Goal: Task Accomplishment & Management: Use online tool/utility

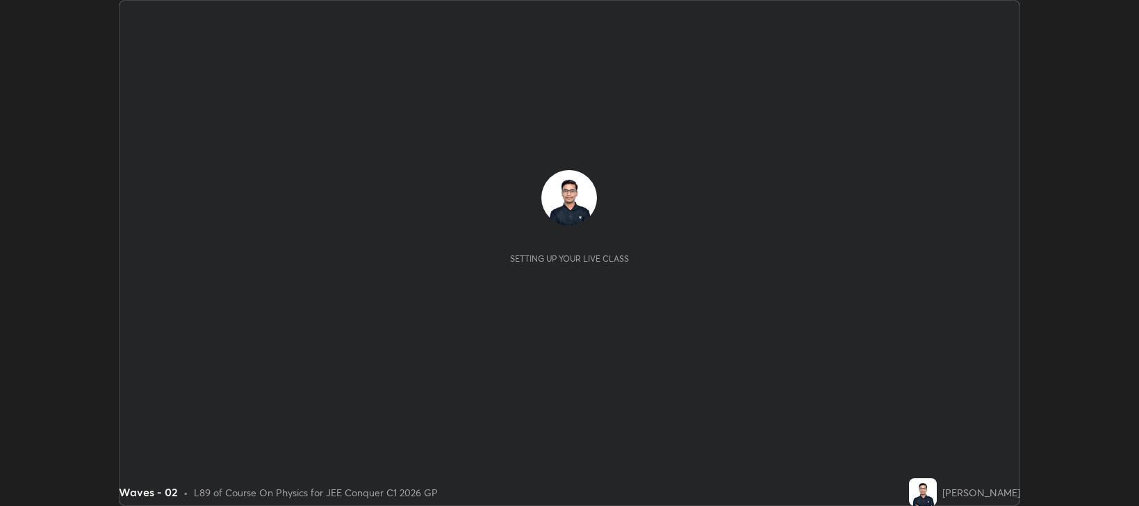
scroll to position [506, 1139]
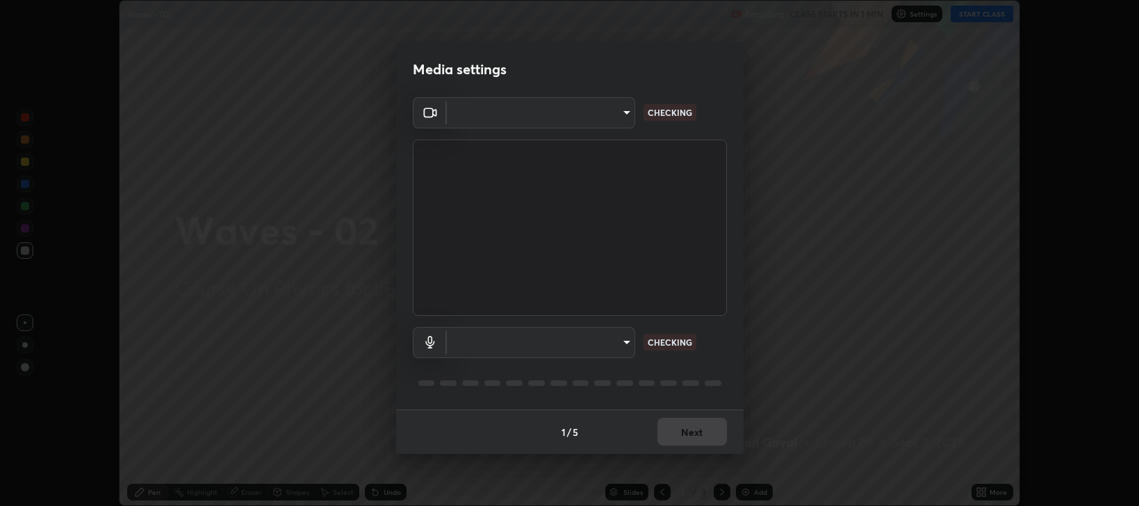
type input "97e3cd23c76f91fb91915eb68de44adfa811e639bdc8ba886a3eb3756a765973"
click at [495, 342] on body "Erase all Waves - 02 Recording CLASS STARTS IN 1 MIN Settings START CLASS Setti…" at bounding box center [569, 253] width 1139 height 506
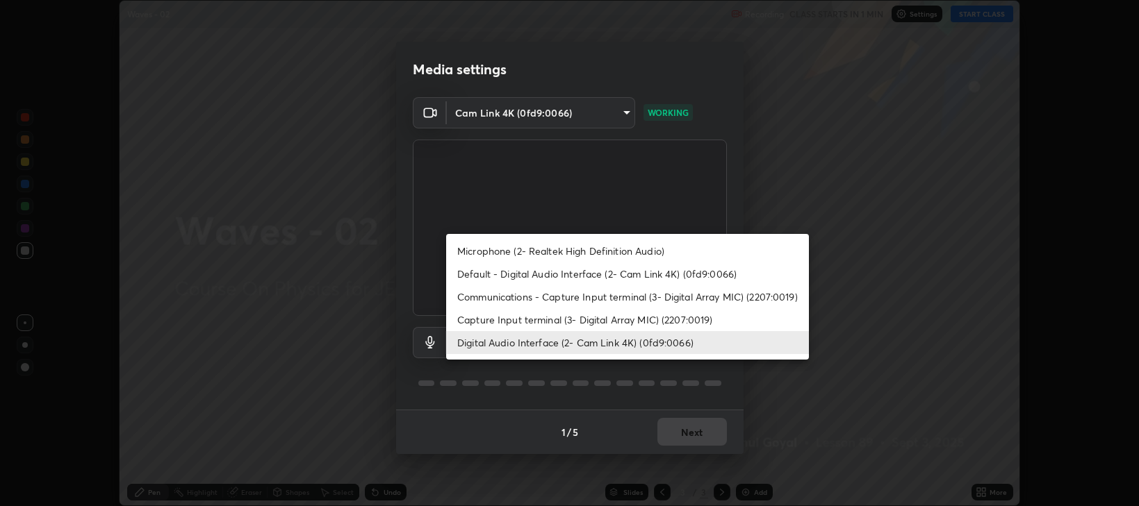
click at [481, 274] on li "Default - Digital Audio Interface (2- Cam Link 4K) (0fd9:0066)" at bounding box center [627, 274] width 363 height 23
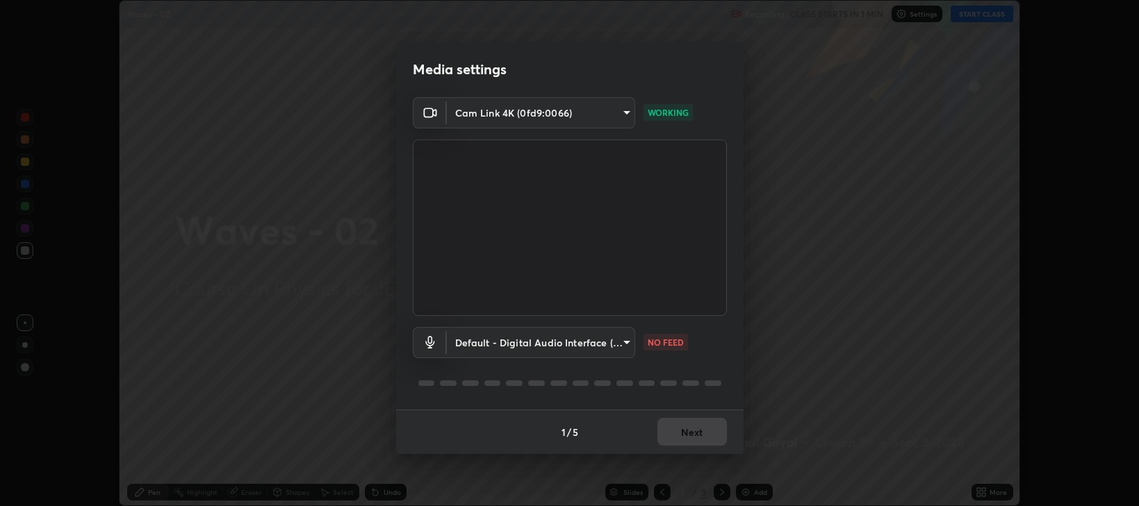
type input "default"
click at [700, 431] on button "Next" at bounding box center [691, 432] width 69 height 28
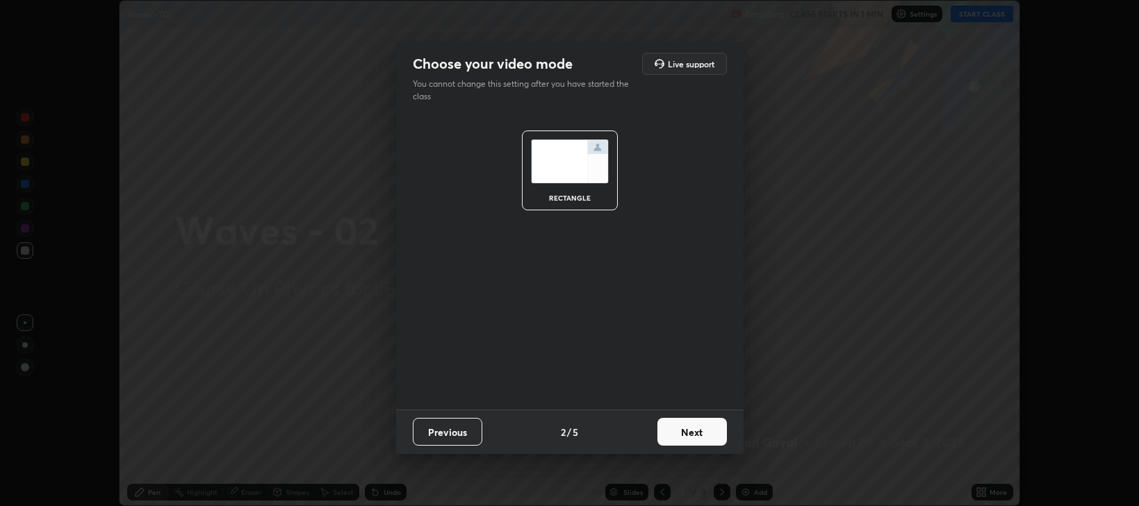
click at [696, 431] on button "Next" at bounding box center [691, 432] width 69 height 28
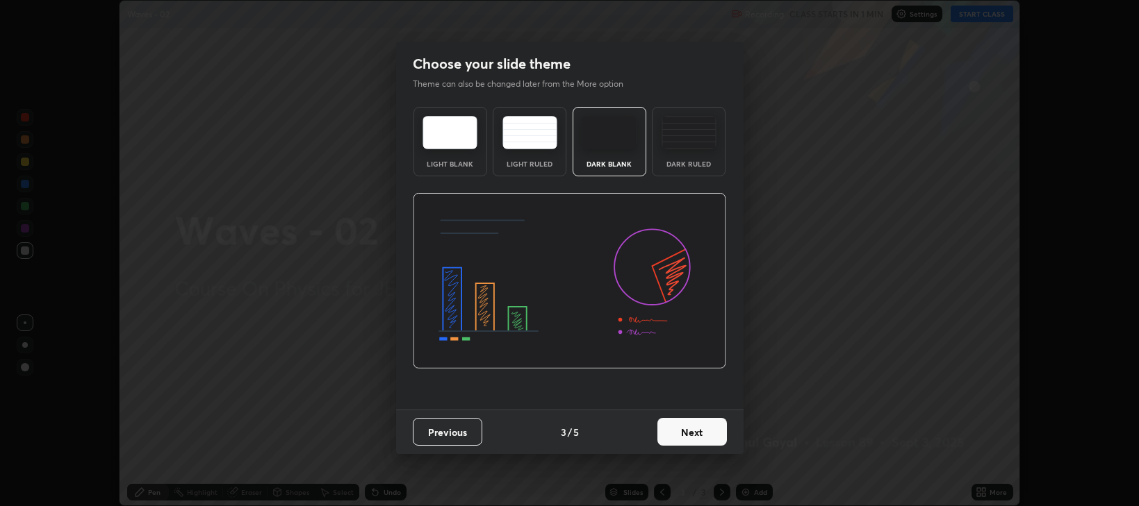
click at [697, 421] on button "Next" at bounding box center [691, 432] width 69 height 28
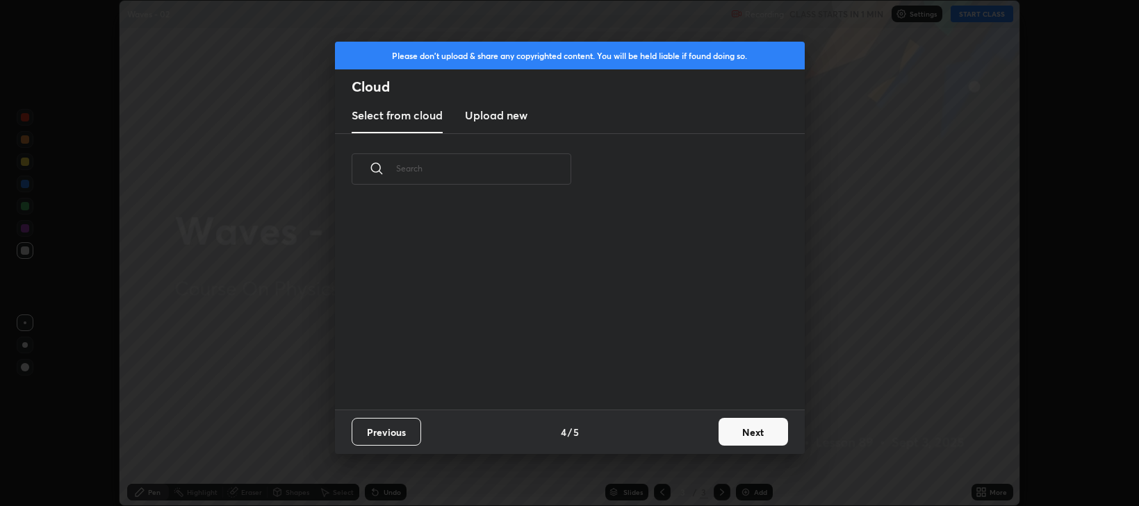
scroll to position [204, 446]
click at [736, 433] on button "Next" at bounding box center [752, 432] width 69 height 28
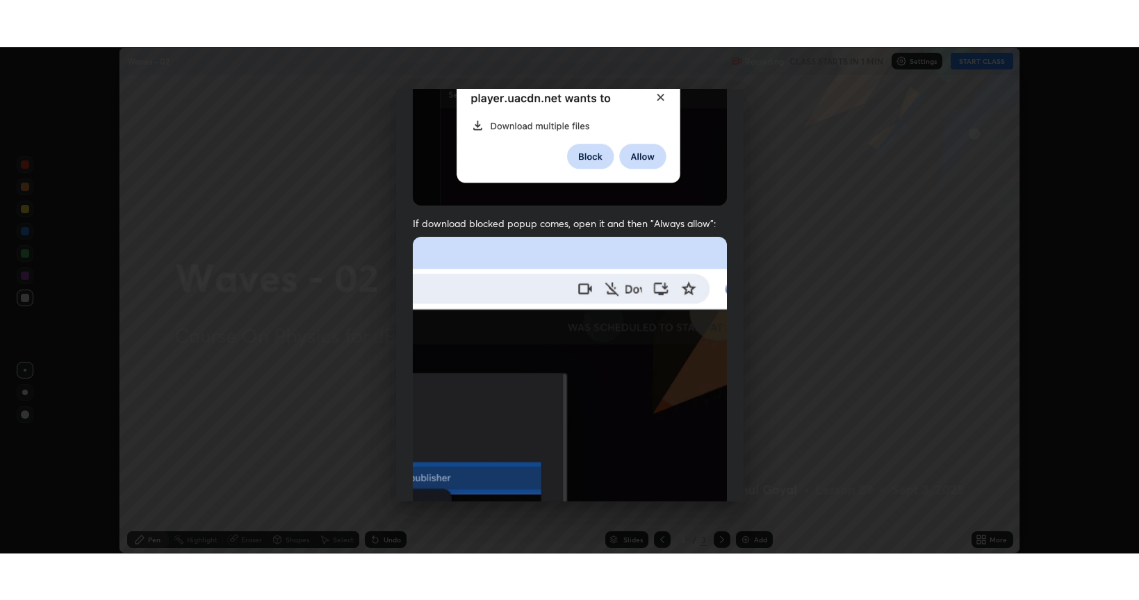
scroll to position [281, 0]
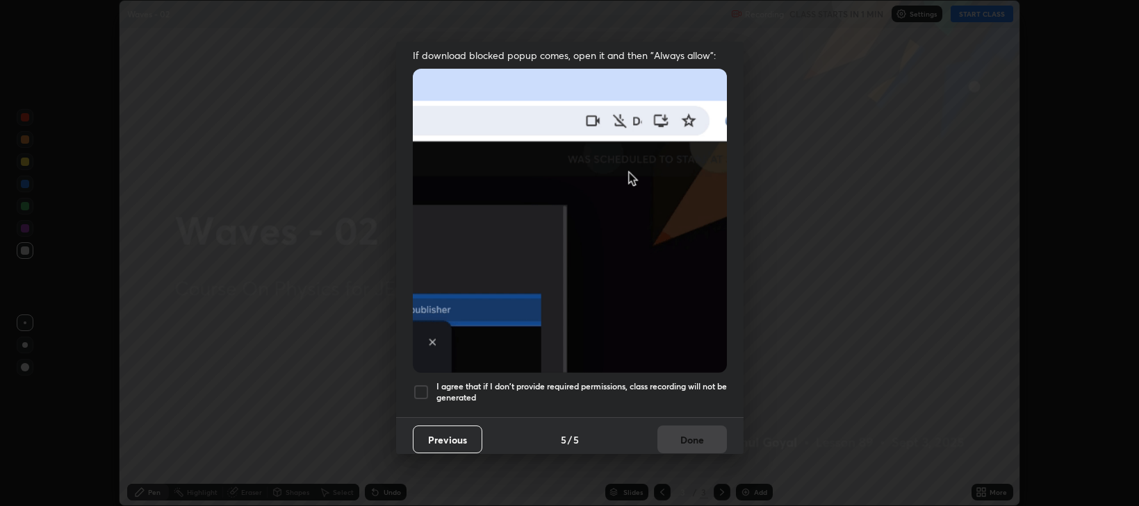
click at [579, 381] on h5 "I agree that if I don't provide required permissions, class recording will not …" at bounding box center [581, 392] width 290 height 22
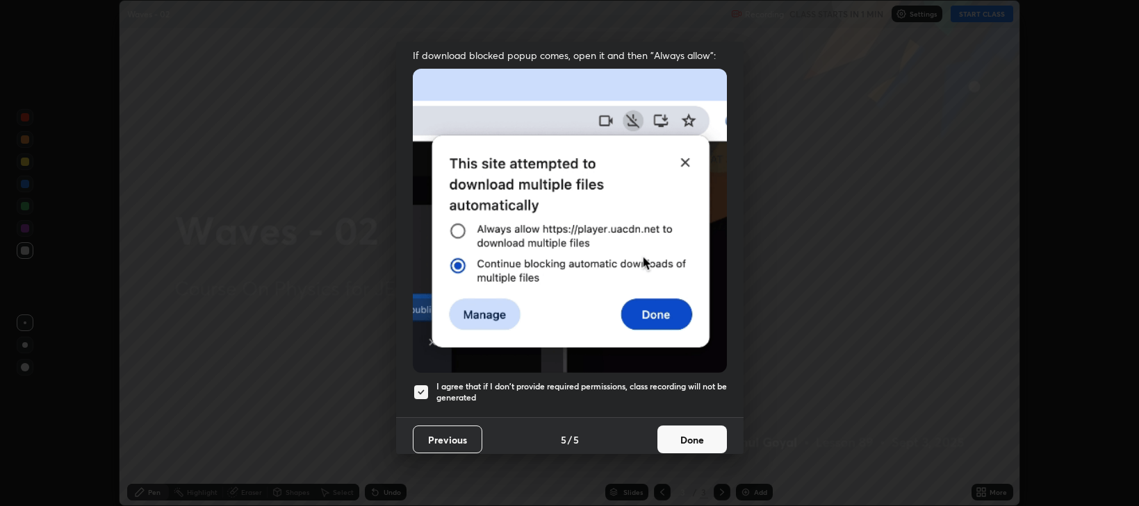
click at [689, 438] on button "Done" at bounding box center [691, 440] width 69 height 28
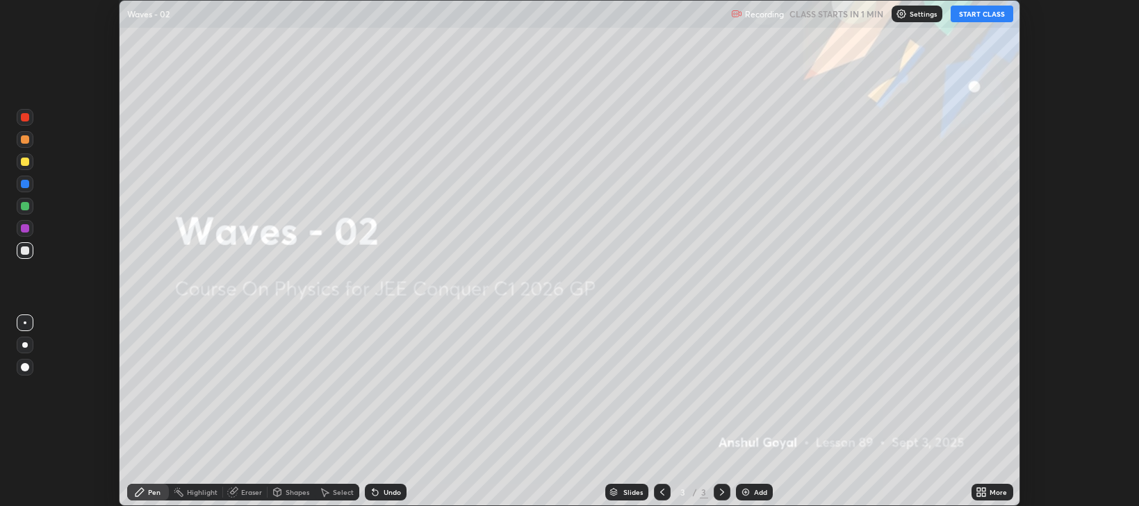
click at [984, 490] on icon at bounding box center [983, 489] width 3 height 3
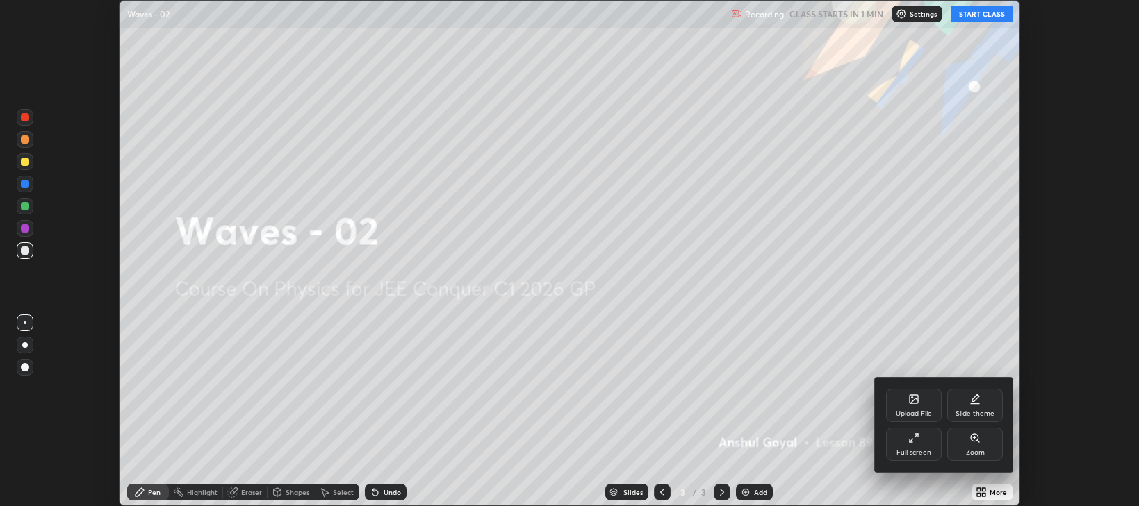
click at [893, 443] on div "Full screen" at bounding box center [914, 444] width 56 height 33
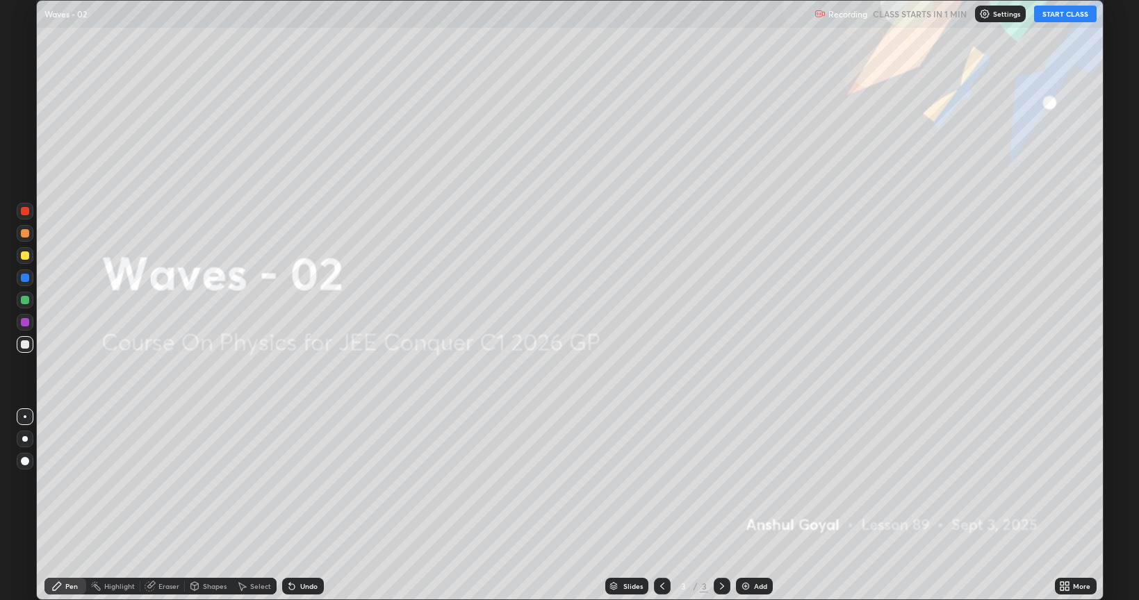
scroll to position [600, 1139]
click at [1057, 15] on button "START CLASS" at bounding box center [1065, 14] width 63 height 17
click at [749, 506] on img at bounding box center [745, 586] width 11 height 11
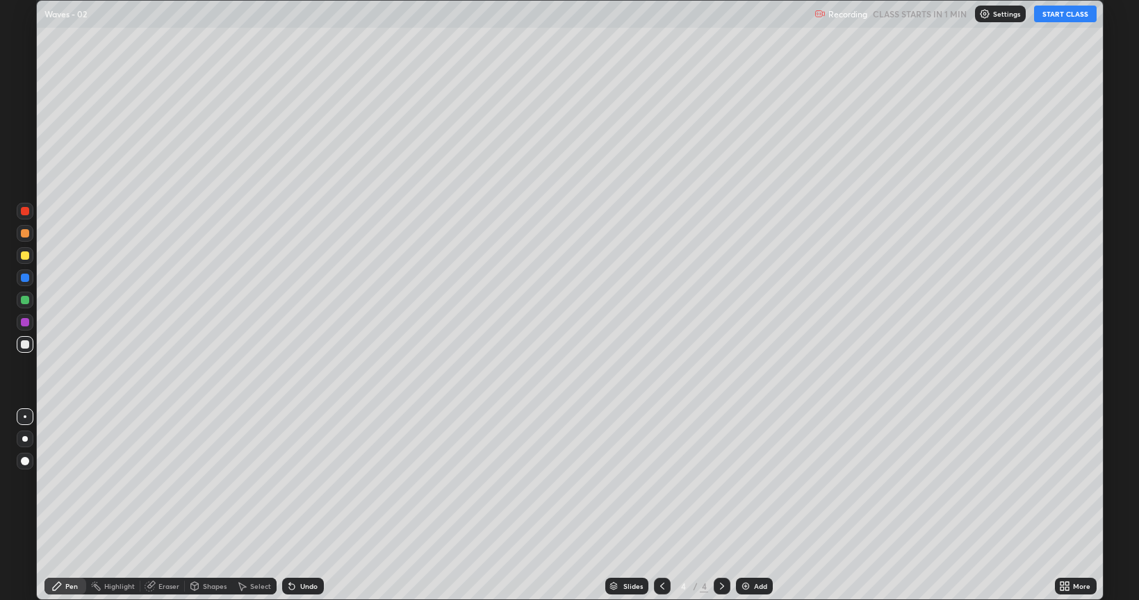
click at [172, 506] on div "Eraser" at bounding box center [168, 586] width 21 height 7
click at [28, 506] on icon at bounding box center [24, 540] width 11 height 12
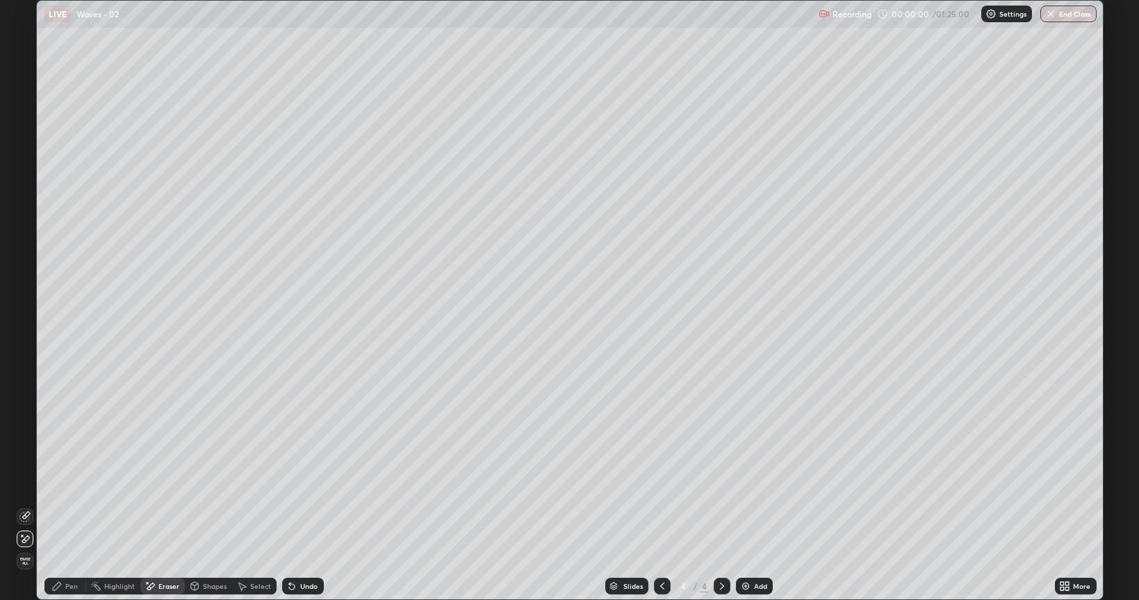
click at [63, 506] on div "Pen" at bounding box center [65, 586] width 42 height 28
click at [25, 435] on div at bounding box center [25, 439] width 17 height 17
click at [27, 254] on div at bounding box center [25, 255] width 8 height 8
click at [165, 506] on div "Eraser" at bounding box center [168, 586] width 21 height 7
click at [75, 506] on div "Pen" at bounding box center [65, 586] width 42 height 17
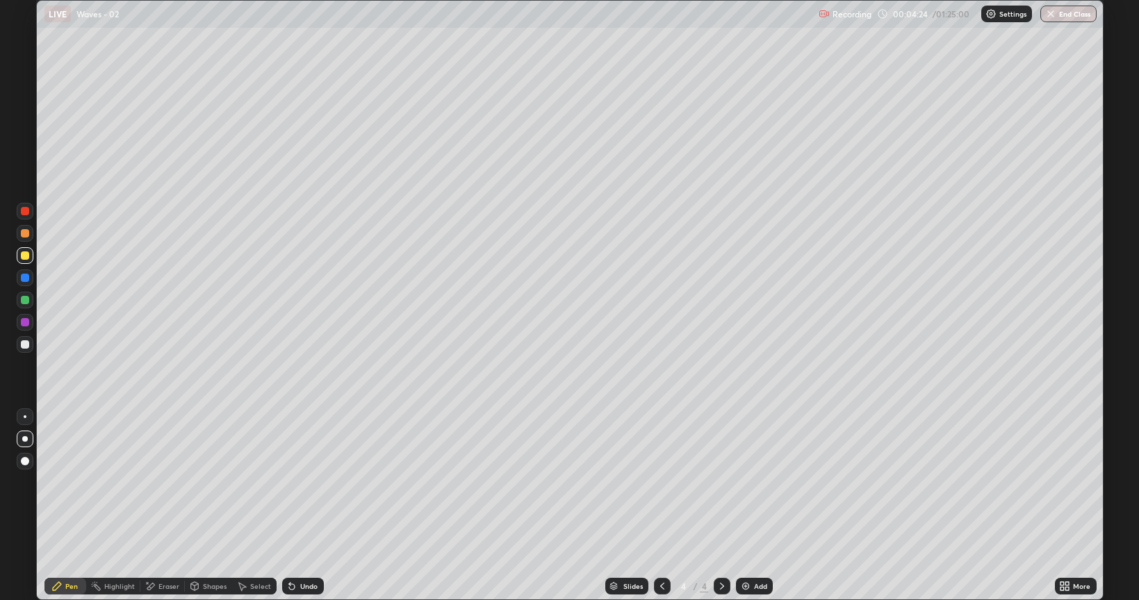
click at [163, 506] on div "Eraser" at bounding box center [168, 586] width 21 height 7
click at [65, 506] on div "Pen" at bounding box center [65, 586] width 42 height 28
click at [740, 506] on img at bounding box center [745, 586] width 11 height 11
click at [25, 345] on div at bounding box center [25, 344] width 8 height 8
click at [21, 255] on div at bounding box center [25, 255] width 8 height 8
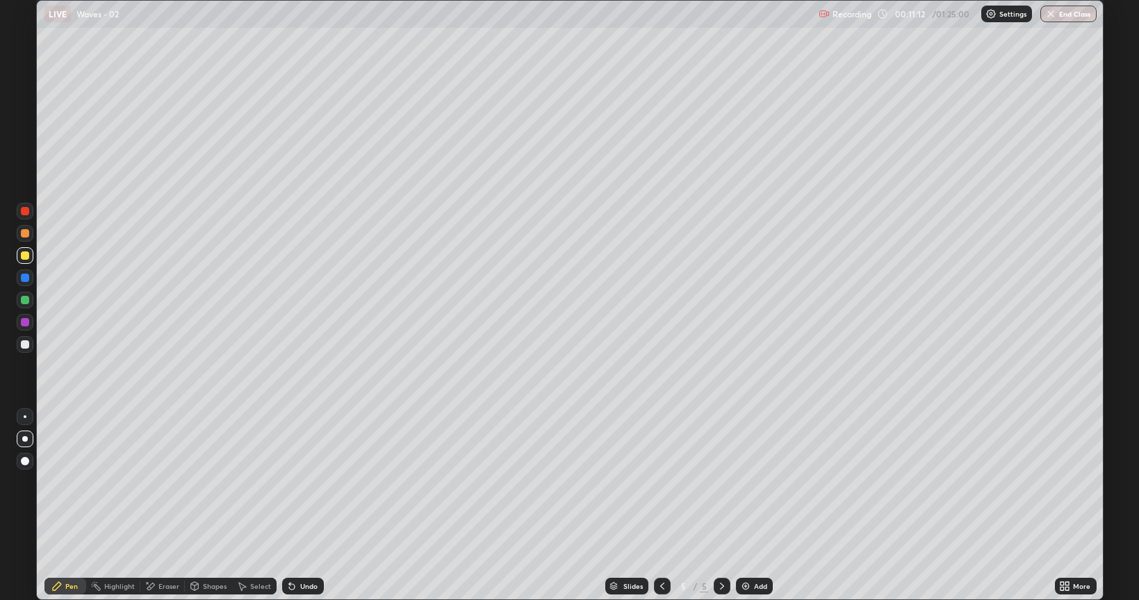
click at [750, 506] on div "Add" at bounding box center [754, 586] width 37 height 17
click at [661, 506] on icon at bounding box center [662, 586] width 11 height 11
click at [660, 506] on icon at bounding box center [662, 586] width 4 height 7
click at [720, 506] on icon at bounding box center [721, 586] width 11 height 11
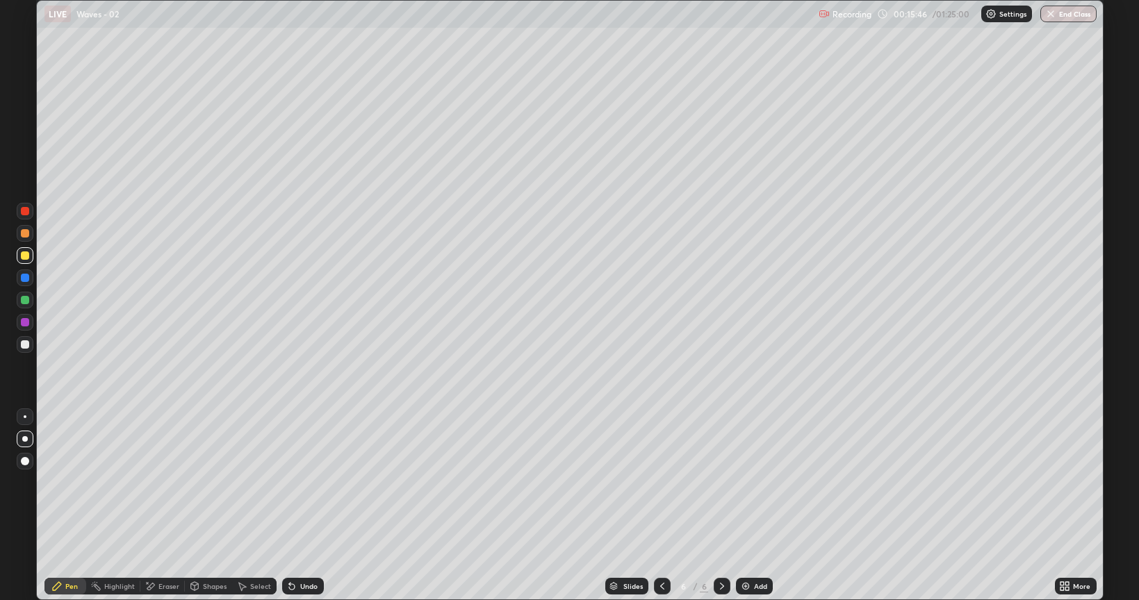
click at [667, 506] on div at bounding box center [662, 586] width 17 height 17
click at [31, 324] on div at bounding box center [25, 322] width 17 height 17
click at [659, 506] on div at bounding box center [662, 586] width 17 height 17
click at [30, 338] on div at bounding box center [25, 344] width 17 height 17
click at [19, 342] on div at bounding box center [25, 344] width 17 height 17
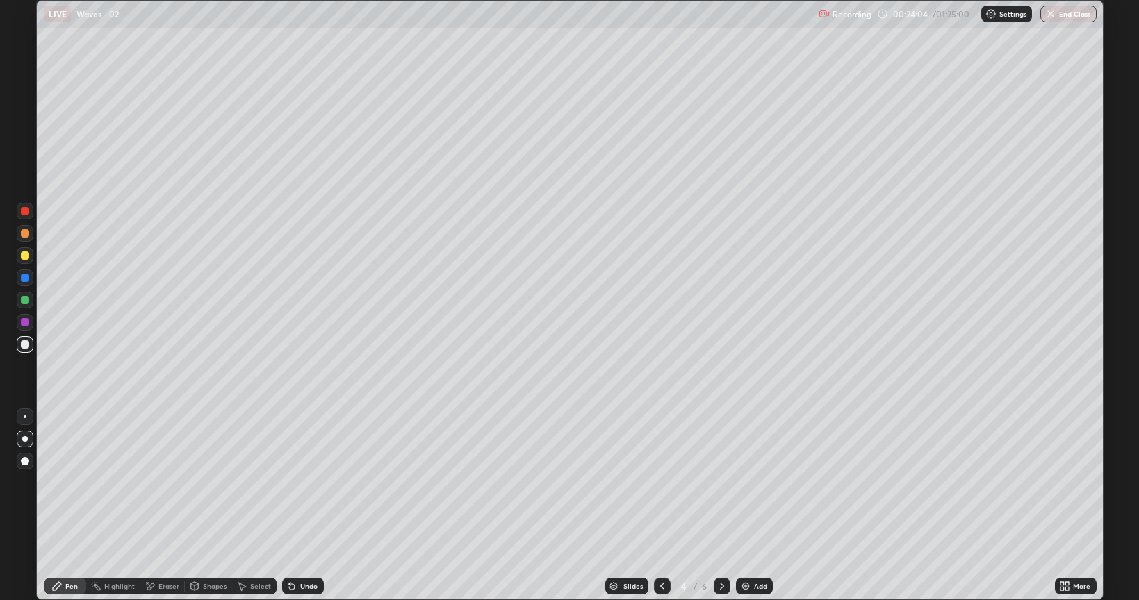
click at [754, 506] on div "Add" at bounding box center [754, 586] width 37 height 17
click at [661, 506] on icon at bounding box center [662, 586] width 11 height 11
click at [718, 506] on div at bounding box center [721, 586] width 17 height 28
click at [718, 506] on icon at bounding box center [721, 586] width 11 height 11
click at [661, 506] on icon at bounding box center [662, 586] width 11 height 11
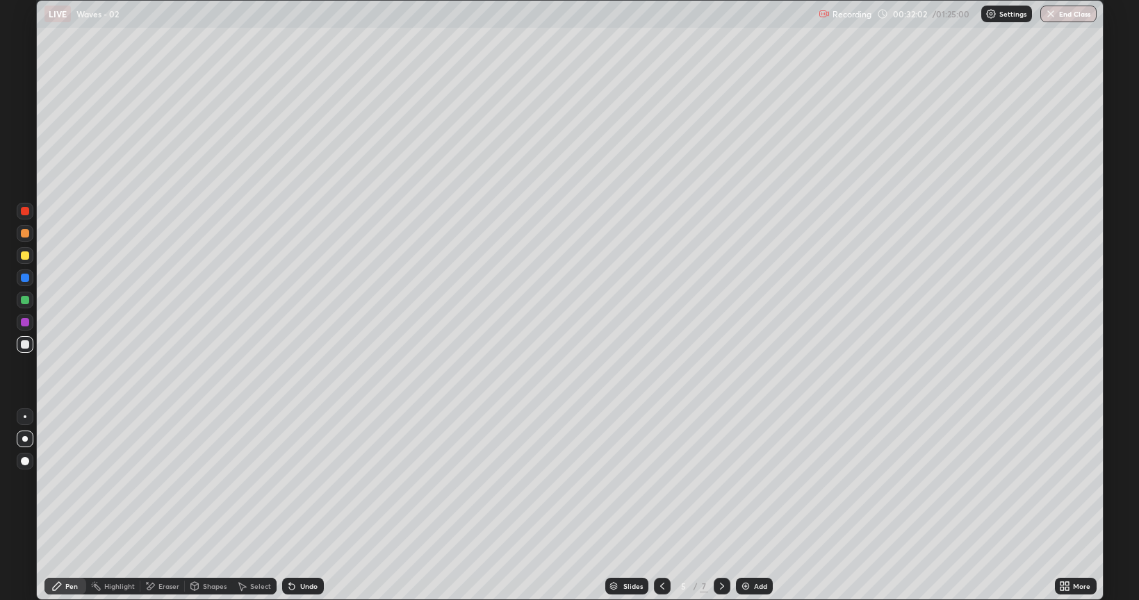
click at [28, 256] on div at bounding box center [25, 255] width 8 height 8
click at [150, 506] on icon at bounding box center [150, 587] width 11 height 12
click at [73, 506] on div "Pen" at bounding box center [65, 586] width 42 height 17
click at [718, 506] on div at bounding box center [721, 586] width 17 height 17
click at [720, 506] on icon at bounding box center [722, 586] width 4 height 7
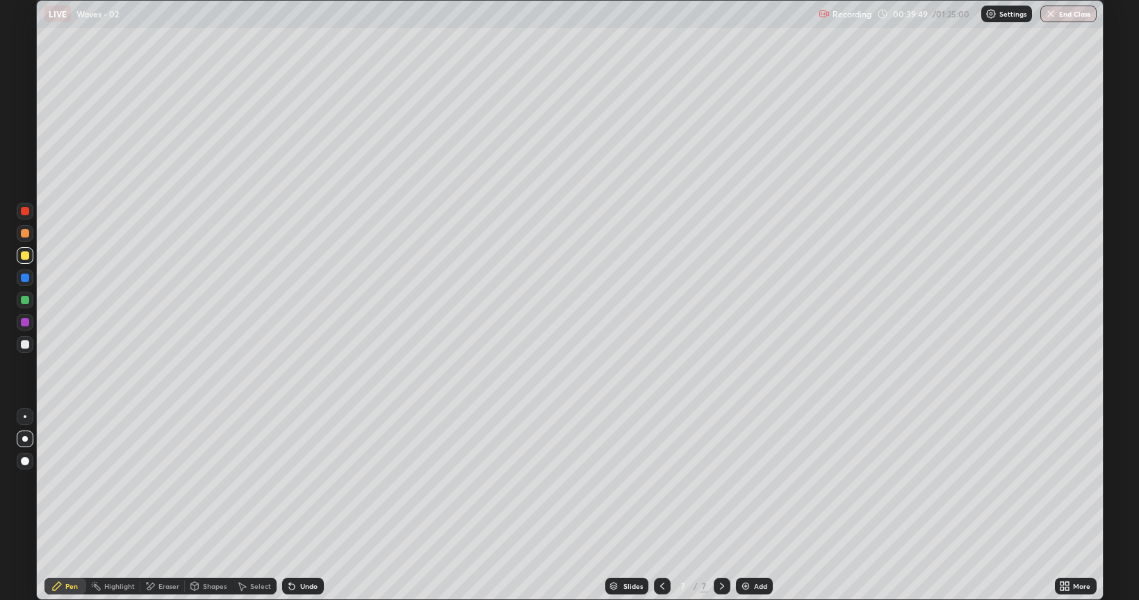
click at [654, 506] on div at bounding box center [662, 586] width 17 height 17
click at [721, 506] on div at bounding box center [721, 586] width 17 height 28
click at [757, 506] on div "Slides 7 / 7 Add" at bounding box center [689, 586] width 731 height 28
click at [748, 506] on div "Add" at bounding box center [754, 586] width 37 height 17
click at [31, 343] on div at bounding box center [25, 344] width 17 height 17
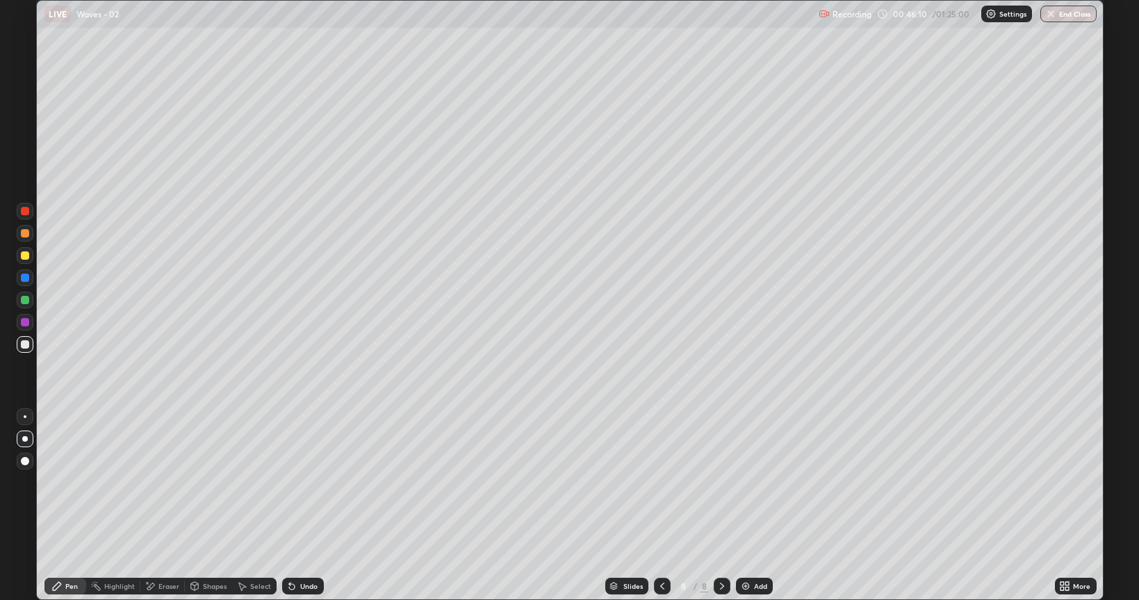
click at [170, 506] on div "Eraser" at bounding box center [168, 586] width 21 height 7
click at [82, 506] on div "Pen" at bounding box center [65, 586] width 42 height 17
click at [172, 506] on div "Eraser" at bounding box center [168, 586] width 21 height 7
click at [72, 506] on div "Pen" at bounding box center [71, 586] width 13 height 7
click at [27, 258] on div at bounding box center [25, 255] width 8 height 8
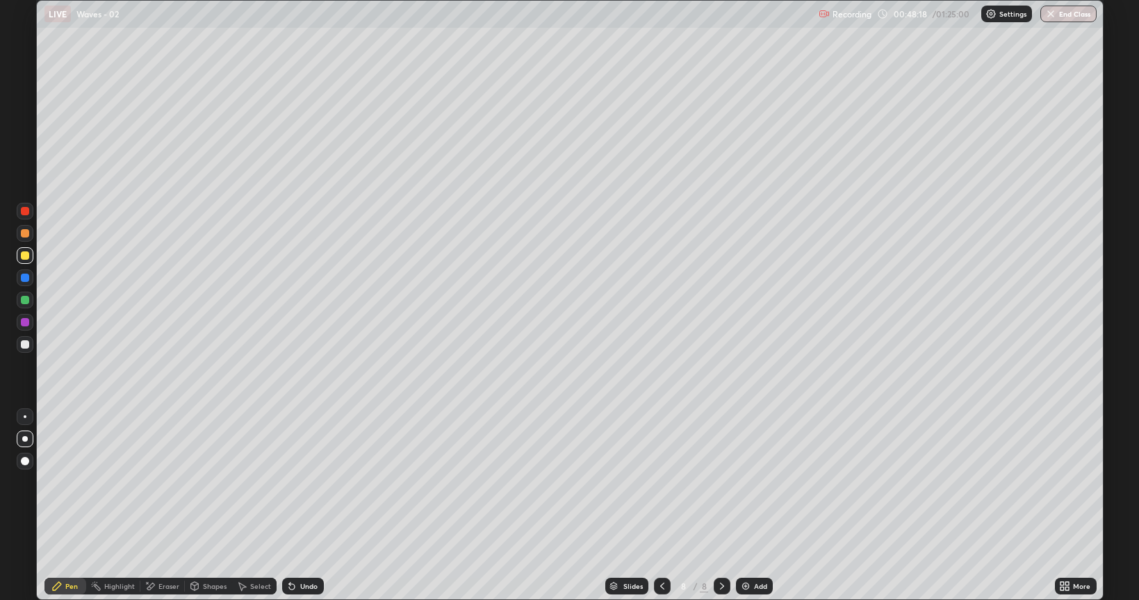
click at [754, 506] on div "Add" at bounding box center [760, 586] width 13 height 7
click at [657, 506] on icon at bounding box center [662, 586] width 11 height 11
click at [720, 506] on icon at bounding box center [721, 586] width 11 height 11
click at [19, 346] on div at bounding box center [25, 344] width 17 height 17
click at [31, 235] on div at bounding box center [25, 233] width 17 height 17
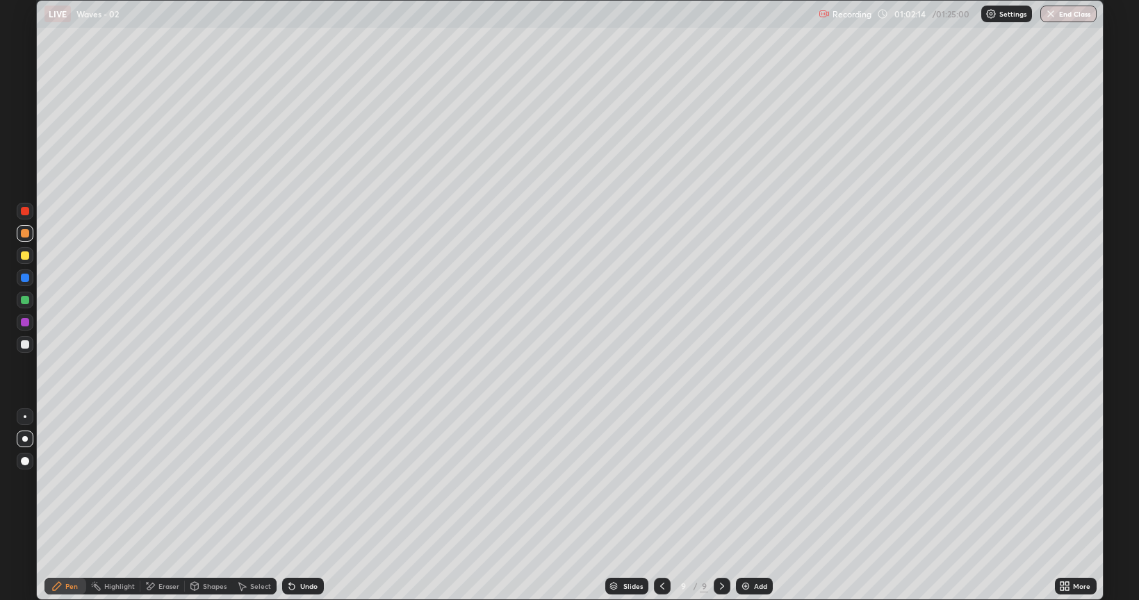
click at [754, 506] on div "Add" at bounding box center [760, 586] width 13 height 7
click at [25, 340] on div at bounding box center [25, 344] width 8 height 8
click at [30, 256] on div at bounding box center [25, 255] width 17 height 17
click at [19, 231] on div at bounding box center [25, 233] width 17 height 17
click at [741, 506] on img at bounding box center [746, 586] width 11 height 11
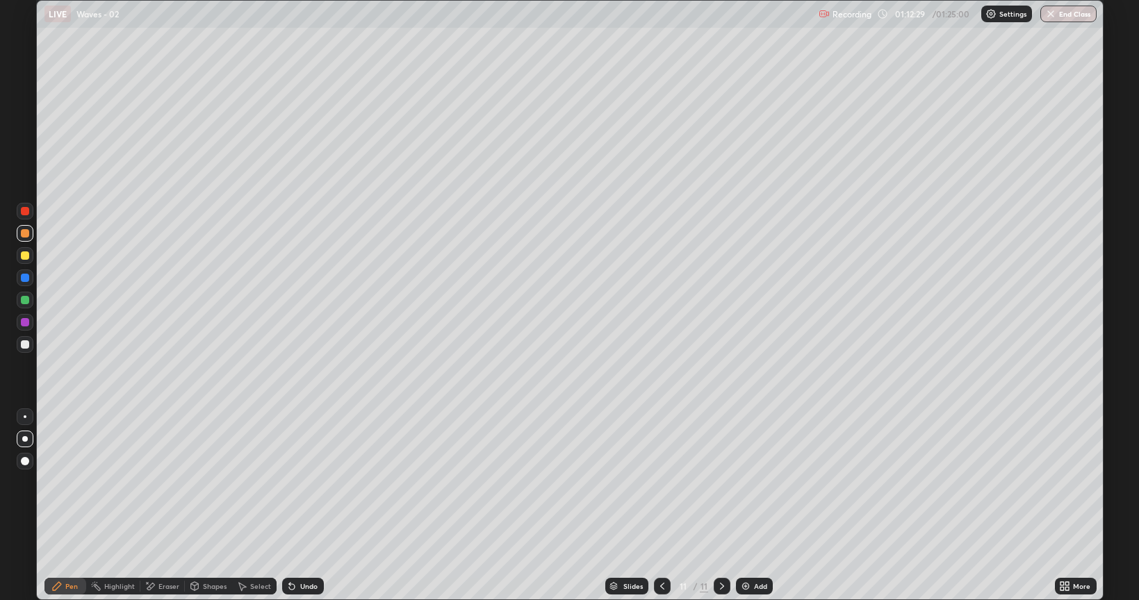
click at [19, 348] on div at bounding box center [25, 344] width 17 height 17
click at [300, 506] on div "Undo" at bounding box center [308, 586] width 17 height 7
click at [1071, 10] on button "End Class" at bounding box center [1068, 14] width 55 height 17
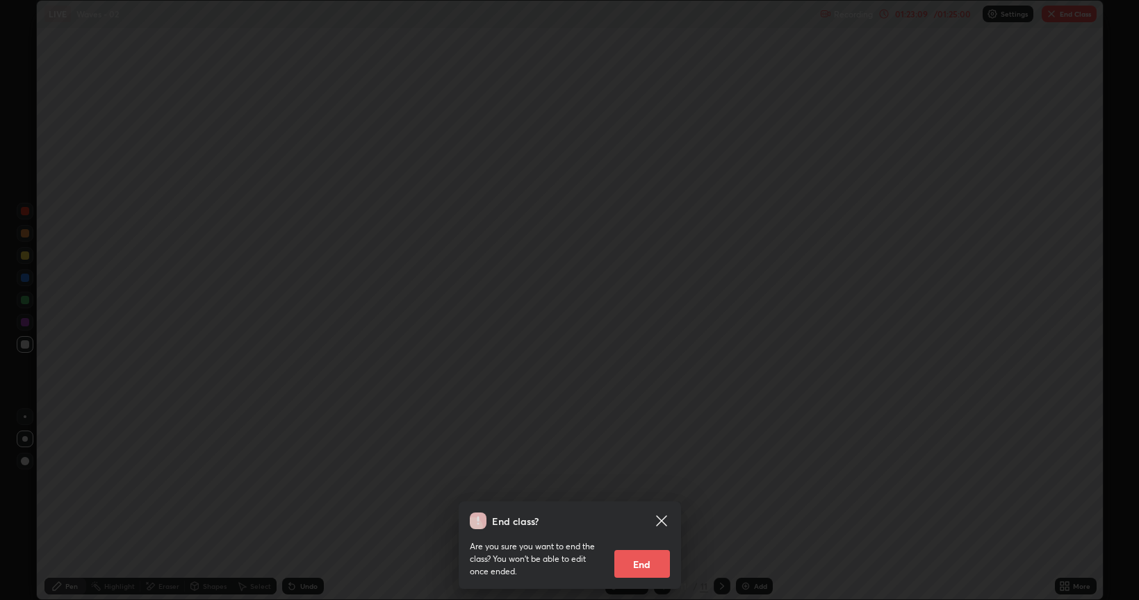
click at [663, 506] on button "End" at bounding box center [642, 564] width 56 height 28
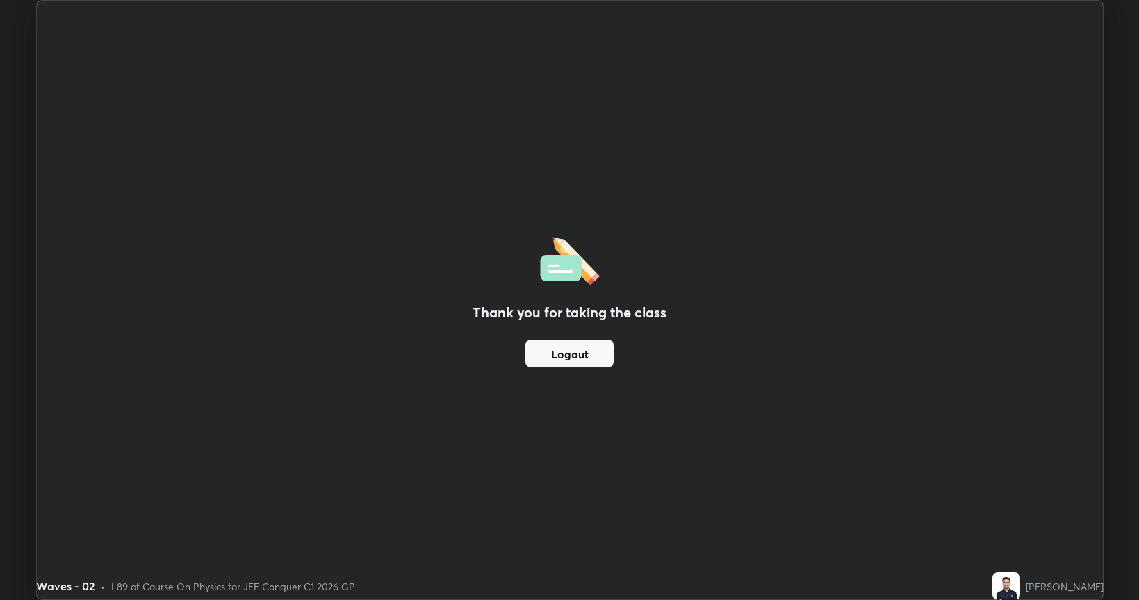
click at [586, 356] on button "Logout" at bounding box center [569, 354] width 88 height 28
